Goal: Transaction & Acquisition: Purchase product/service

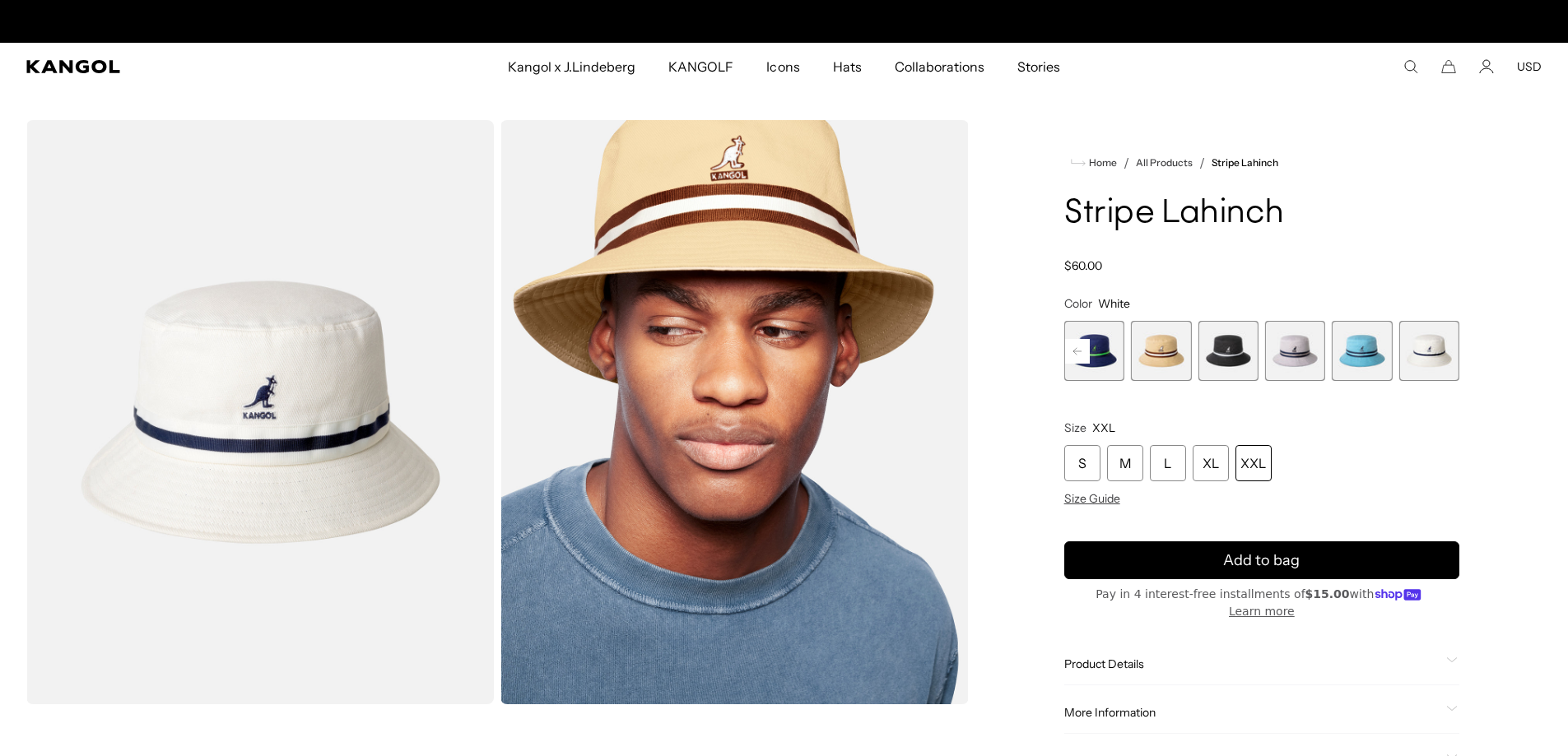
scroll to position [0, 339]
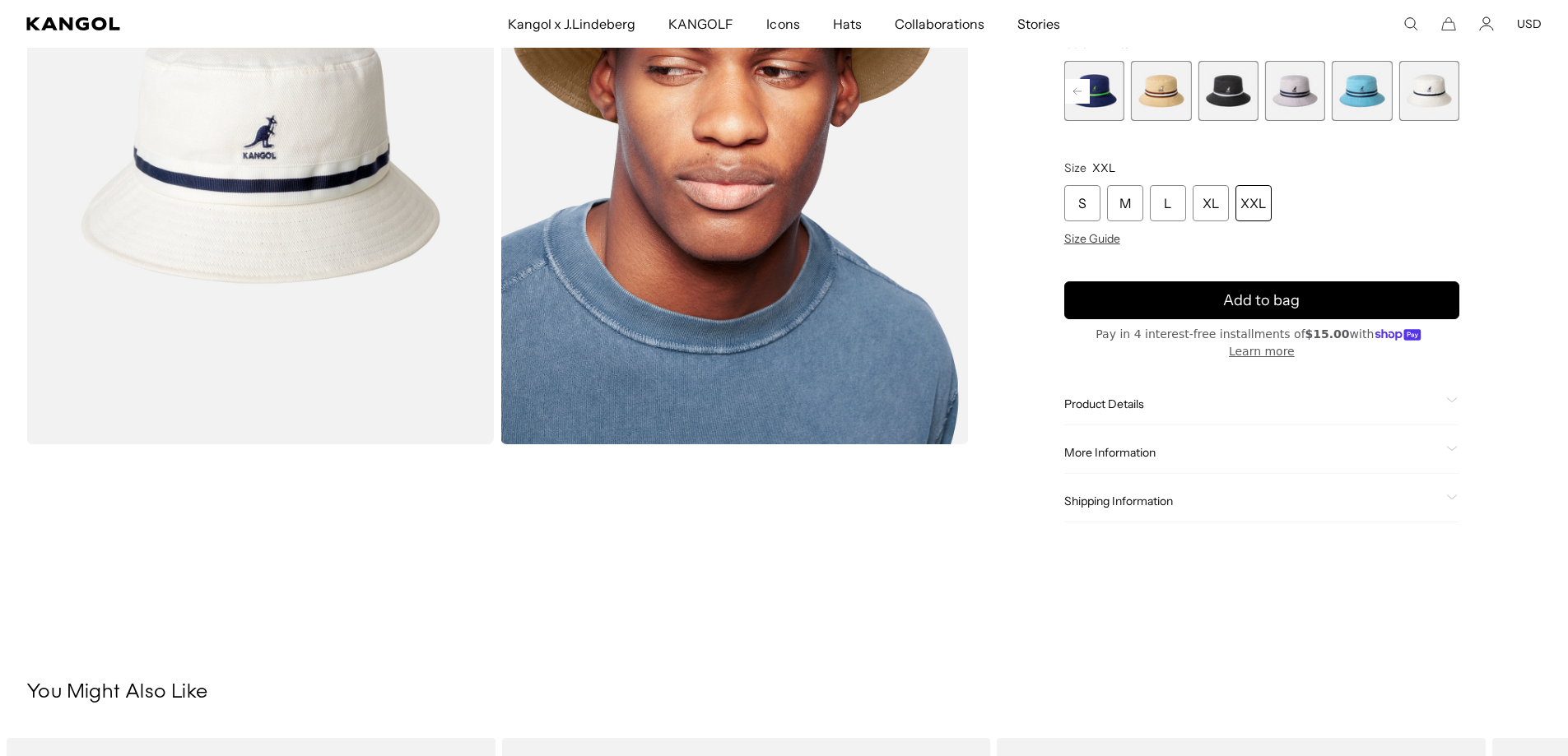
scroll to position [247, 0]
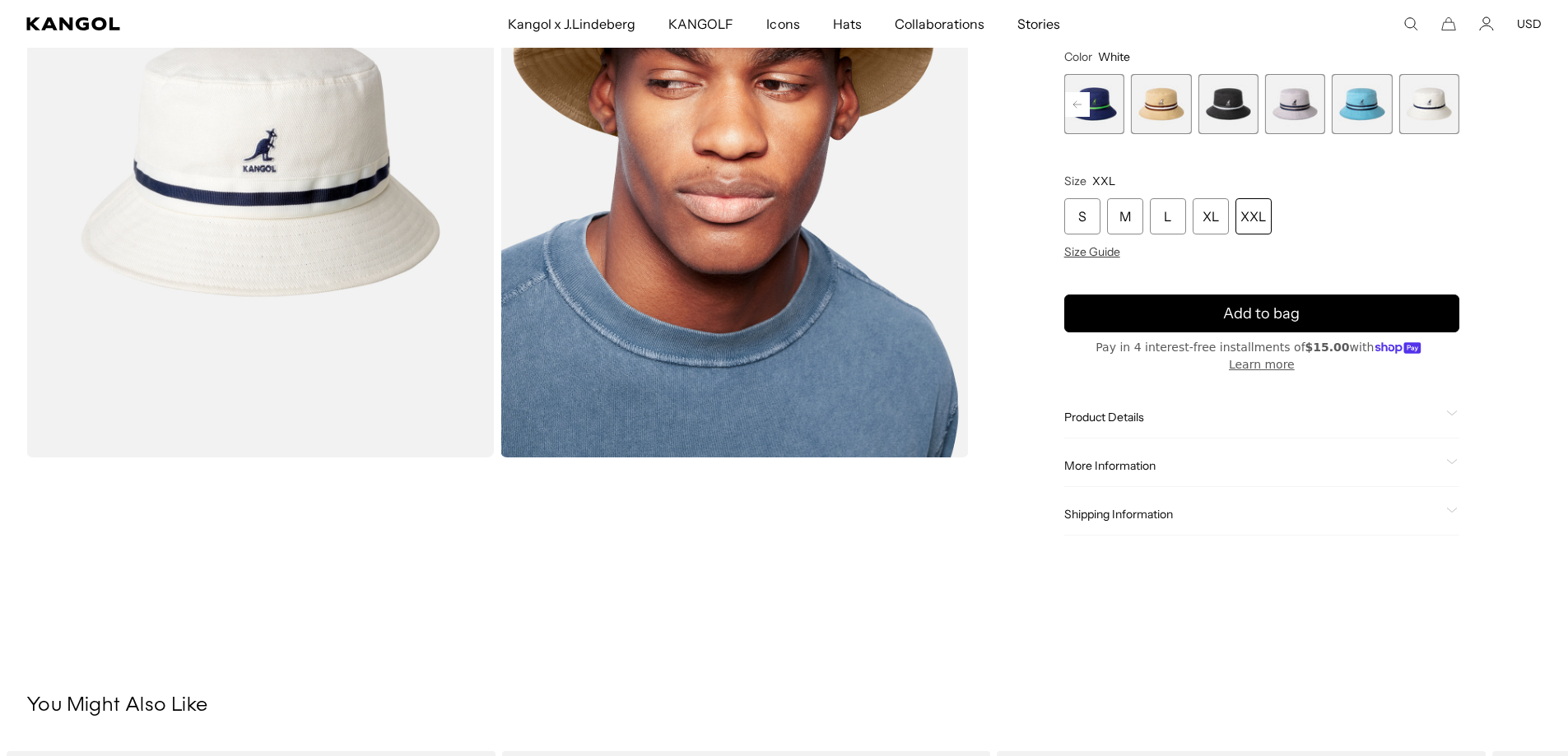
click at [1145, 507] on span "Shipping Information" at bounding box center [1252, 515] width 375 height 15
click at [1457, 515] on icon at bounding box center [1454, 518] width 12 height 6
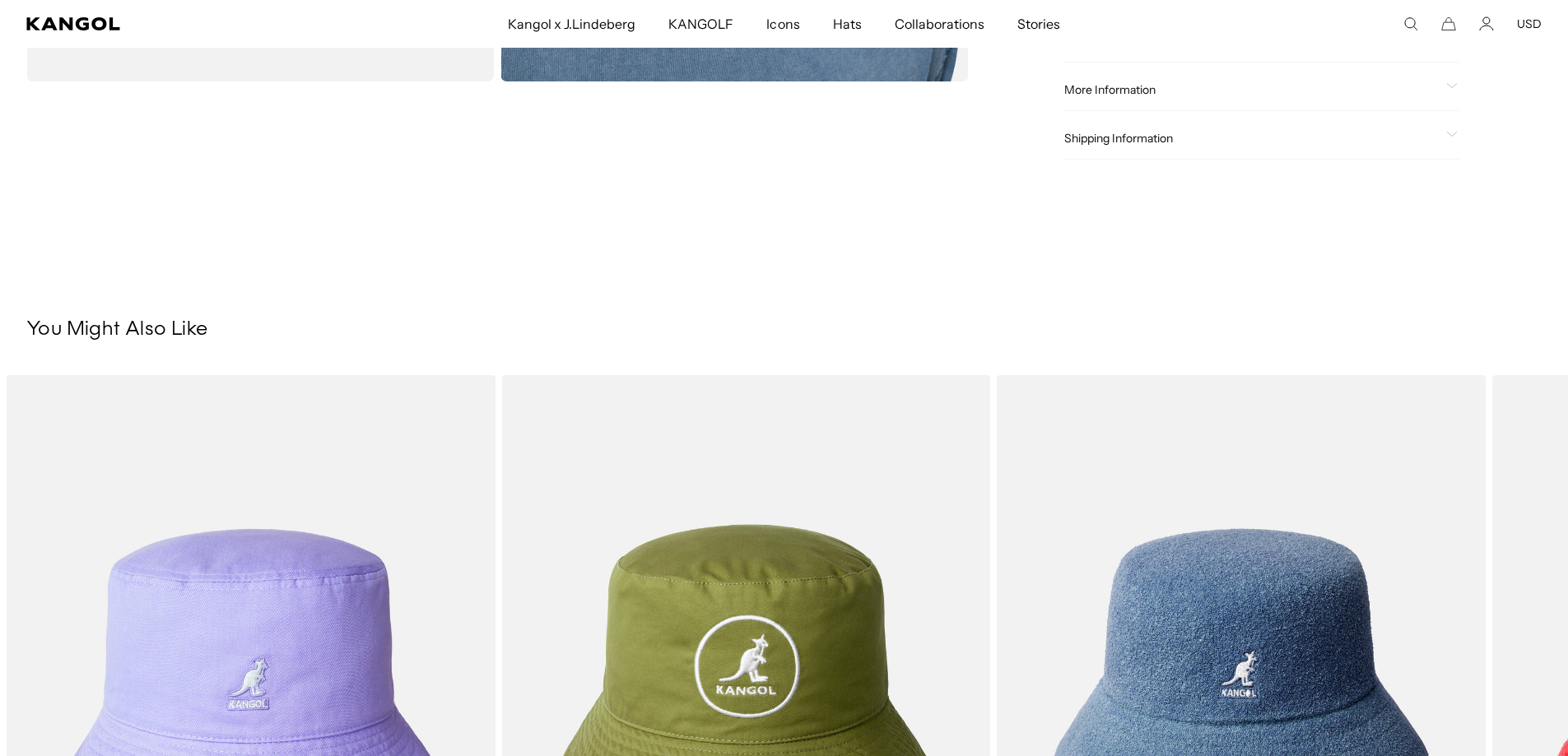
scroll to position [247, 0]
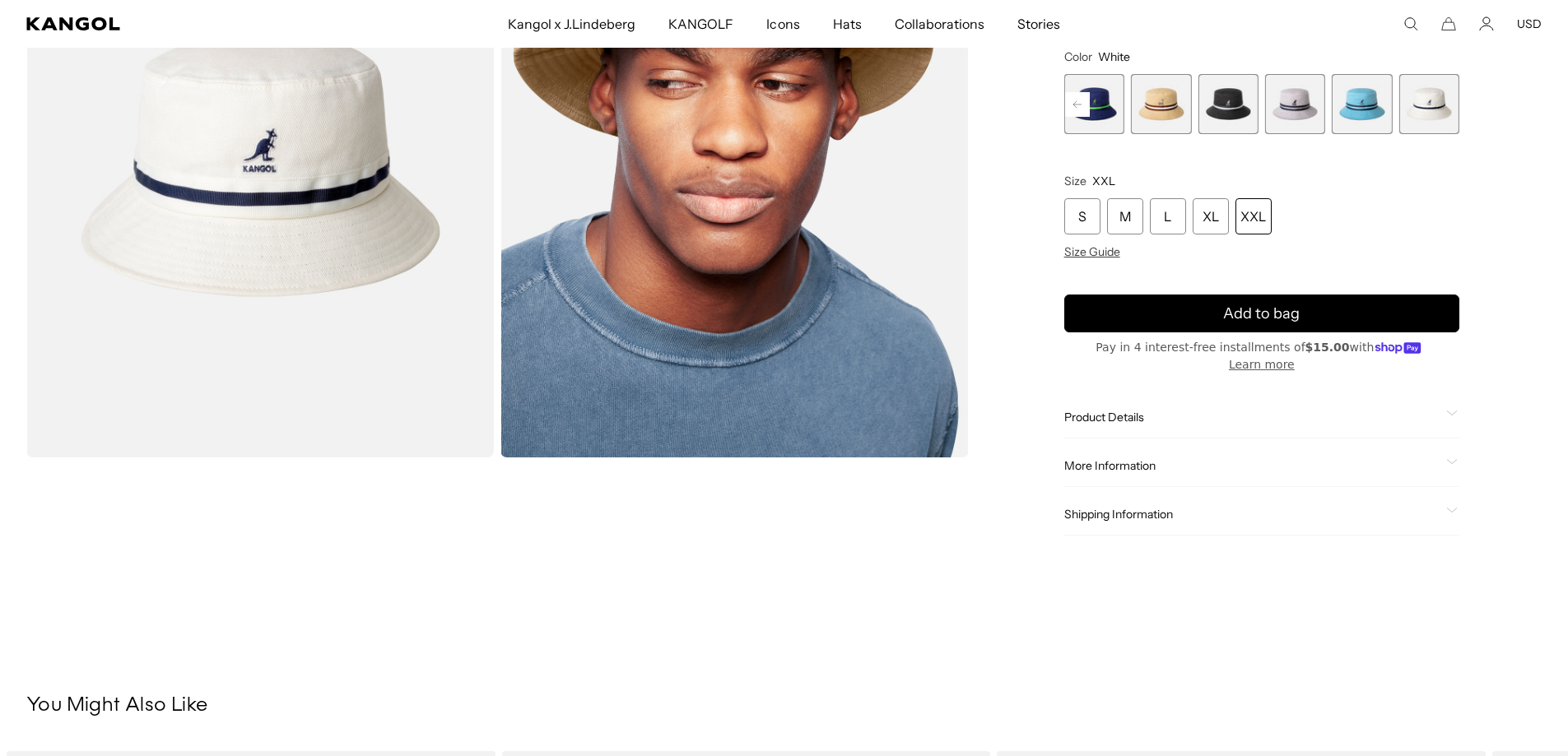
click at [1091, 507] on span "Shipping Information" at bounding box center [1252, 515] width 375 height 15
click at [1493, 28] on icon "Account" at bounding box center [1486, 28] width 13 height 5
